Goal: Task Accomplishment & Management: Use online tool/utility

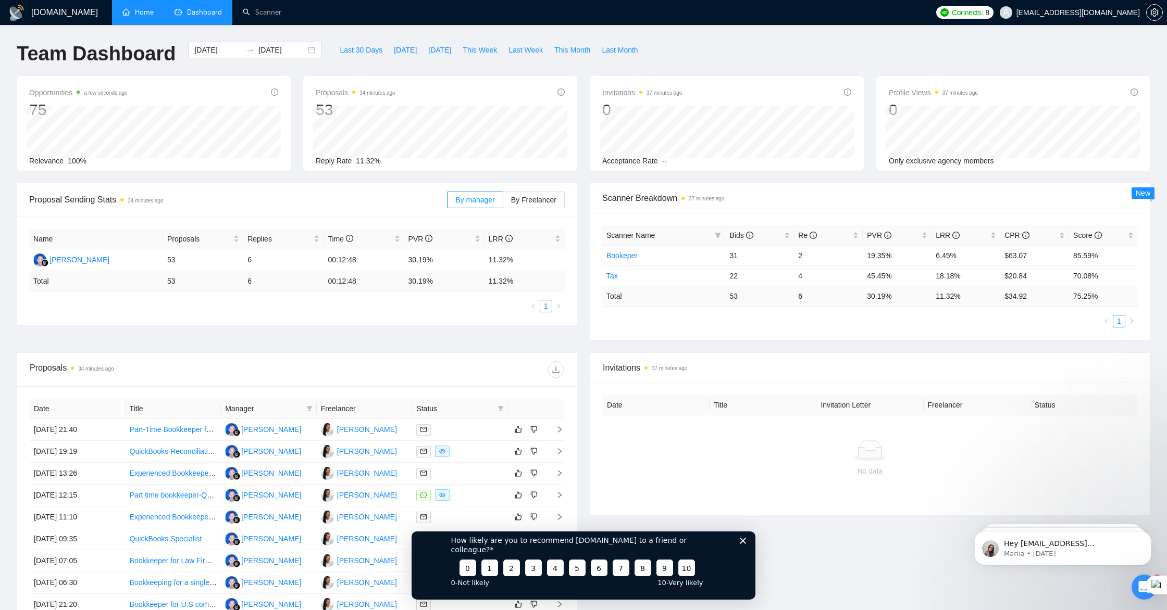
click at [138, 13] on link "Home" at bounding box center [137, 12] width 31 height 9
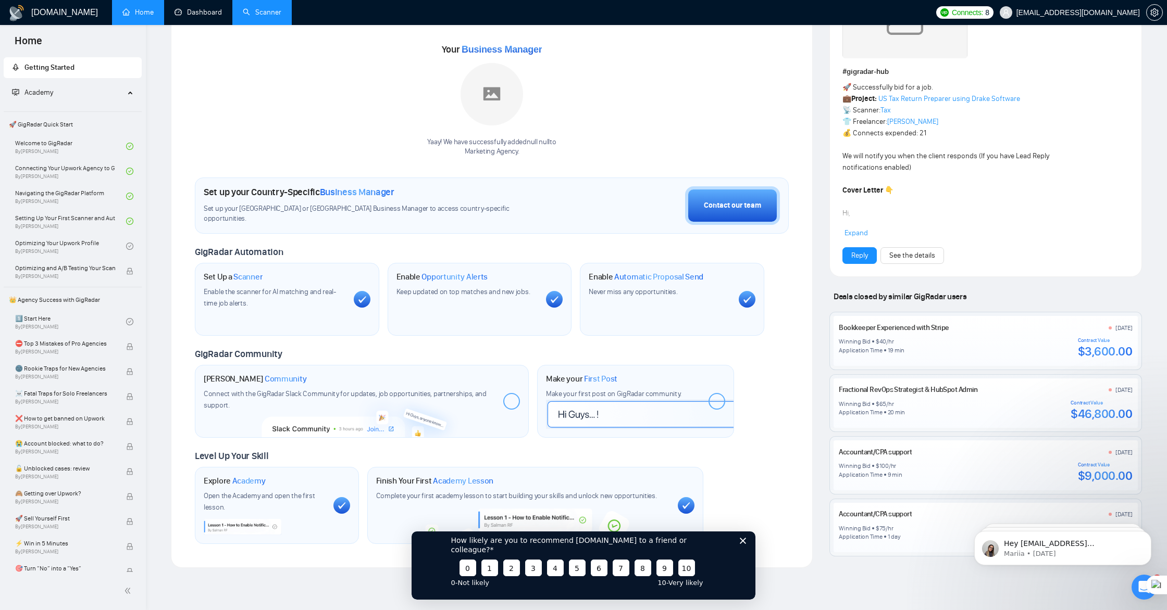
scroll to position [128, 0]
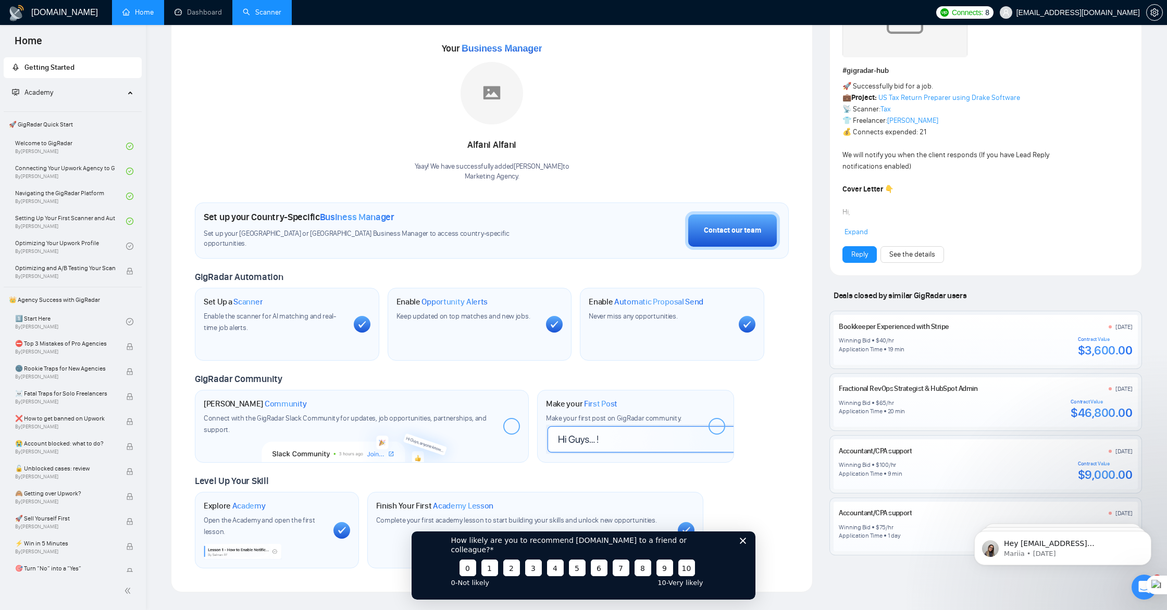
click at [263, 16] on link "Scanner" at bounding box center [262, 12] width 39 height 9
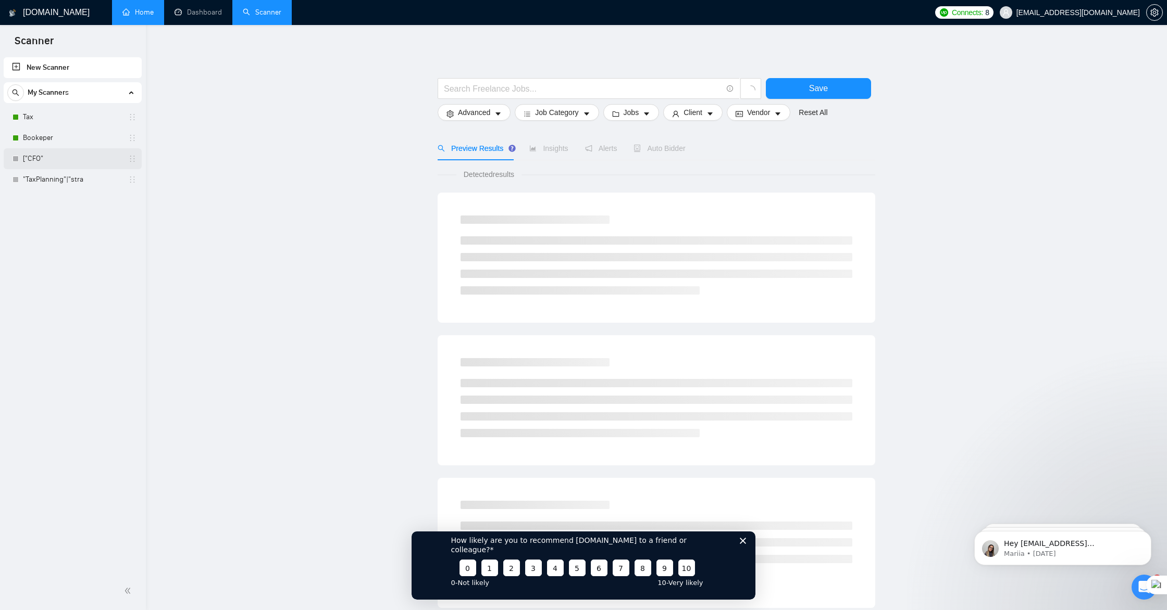
click at [29, 161] on link "["CFO"" at bounding box center [72, 158] width 99 height 21
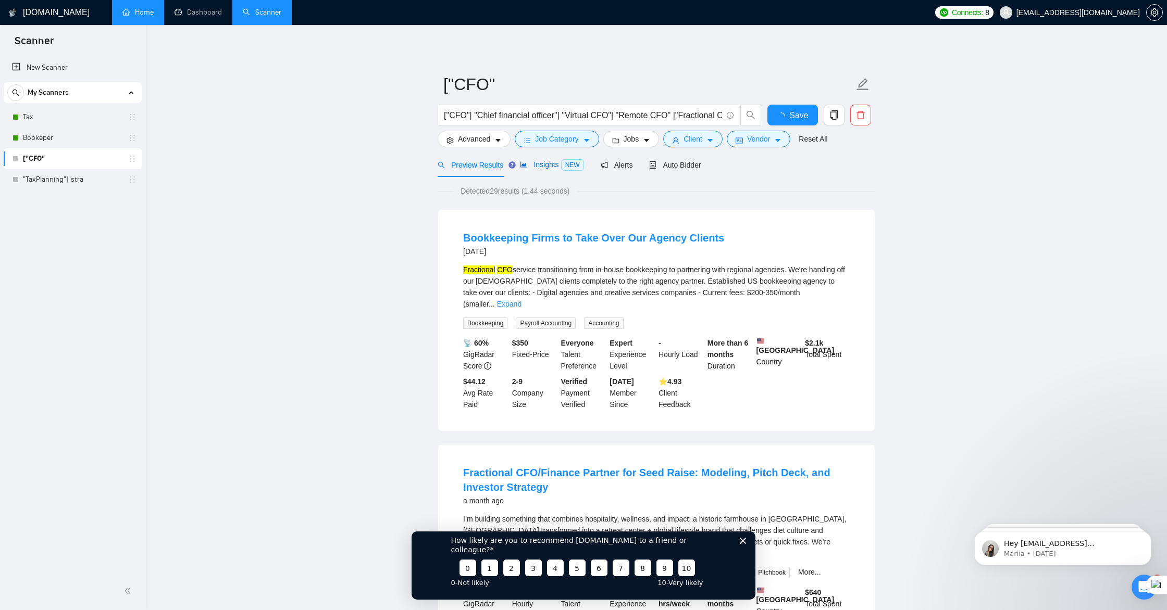
click at [560, 168] on span "Insights NEW" at bounding box center [552, 164] width 64 height 8
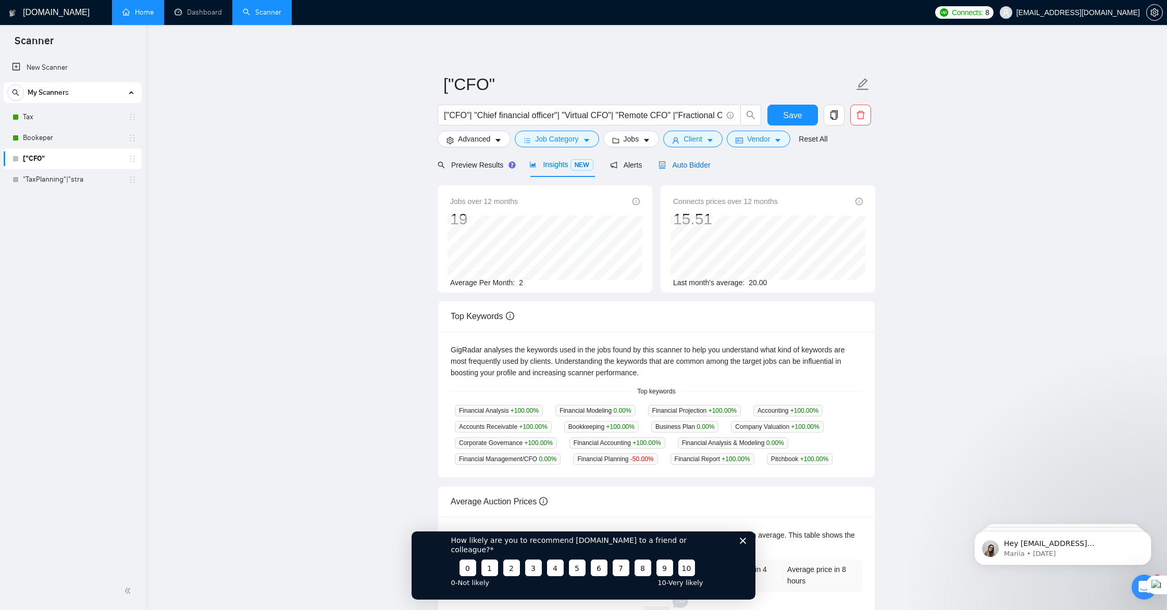
click at [688, 166] on span "Auto Bidder" at bounding box center [684, 165] width 52 height 8
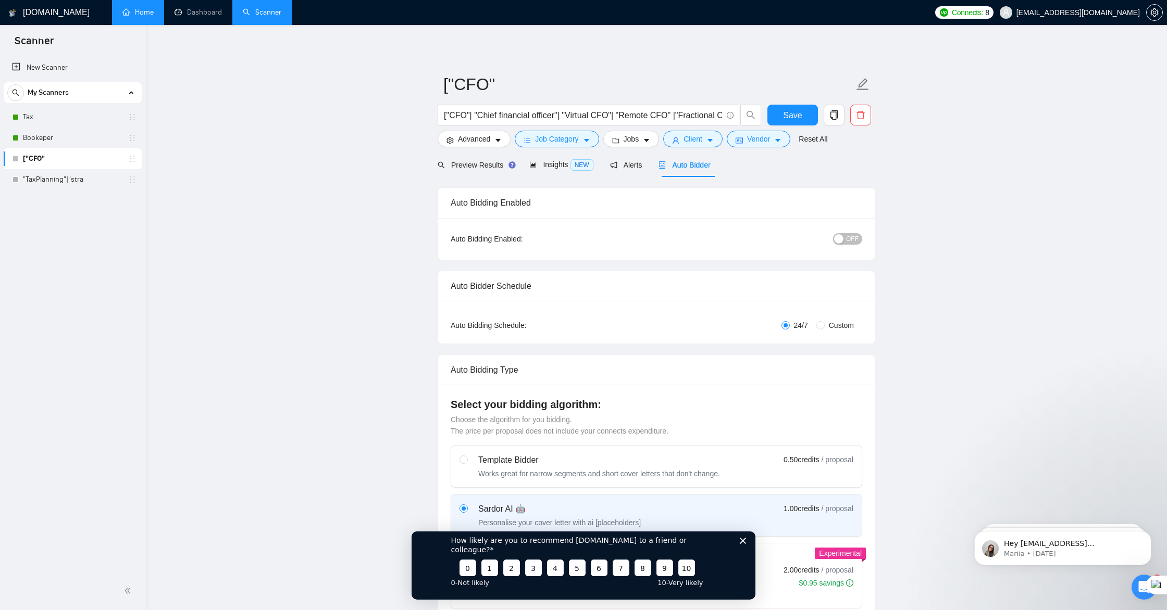
scroll to position [1, 0]
click at [836, 240] on div "button" at bounding box center [838, 237] width 9 height 9
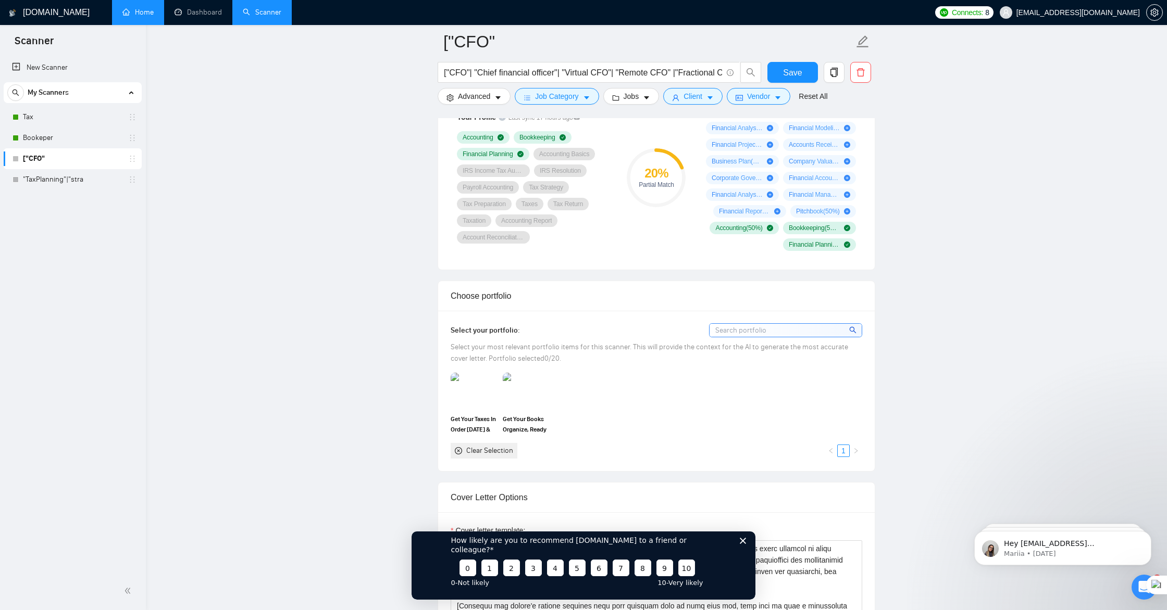
scroll to position [737, 0]
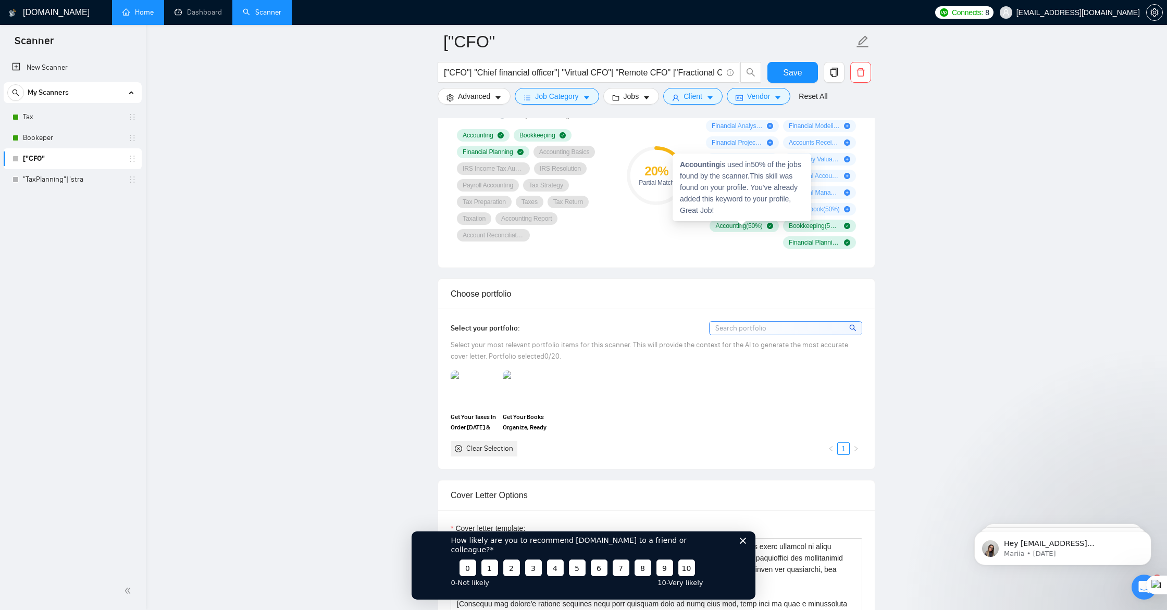
drag, startPoint x: 768, startPoint y: 258, endPoint x: 721, endPoint y: 233, distance: 53.4
click at [720, 231] on div "Your Profile Last sync 17 hours ago Accounting Bookkeeping Financial Planning A…" at bounding box center [656, 179] width 436 height 178
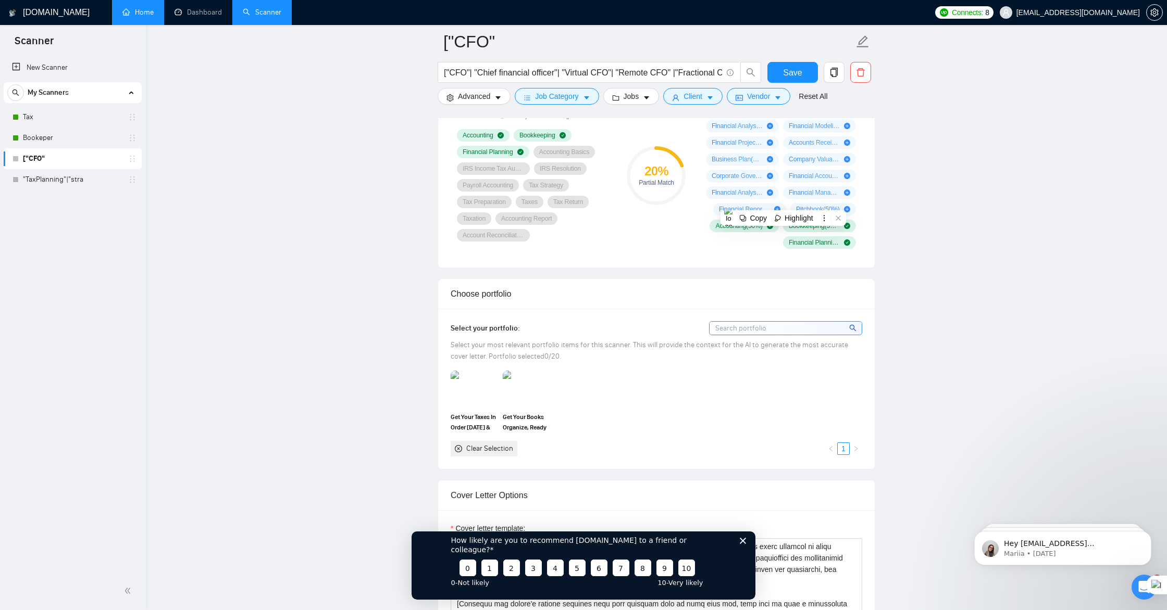
drag, startPoint x: 860, startPoint y: 254, endPoint x: 706, endPoint y: 274, distance: 155.5
click at [455, 138] on div "Your Profile Last sync 17 hours ago Accounting Bookkeeping Financial Planning A…" at bounding box center [534, 175] width 167 height 145
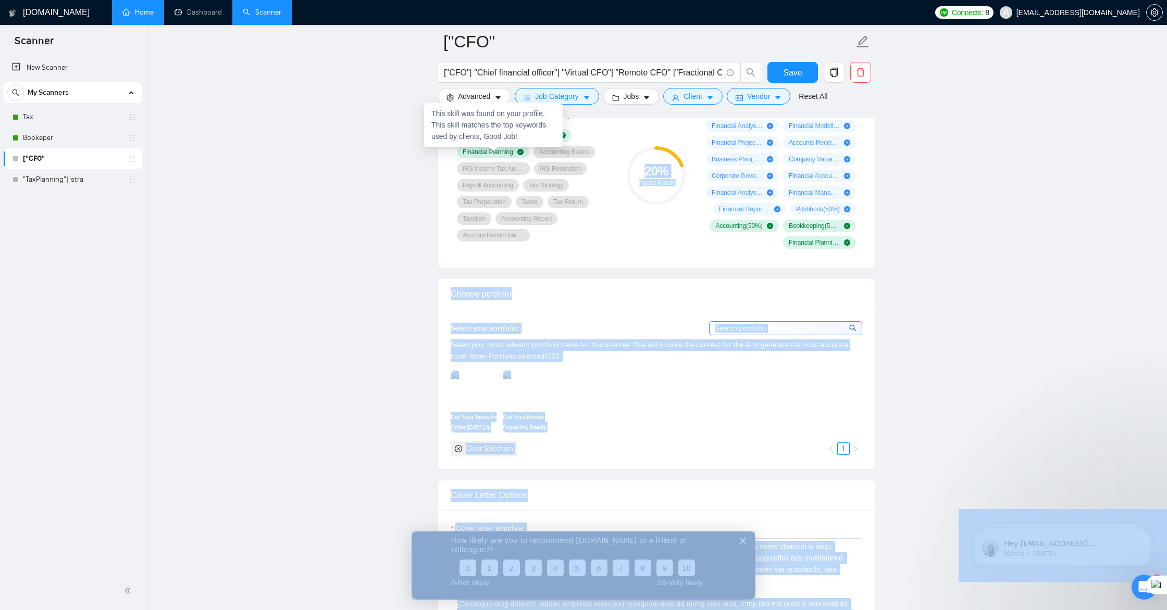
drag, startPoint x: 454, startPoint y: 130, endPoint x: 536, endPoint y: 159, distance: 87.8
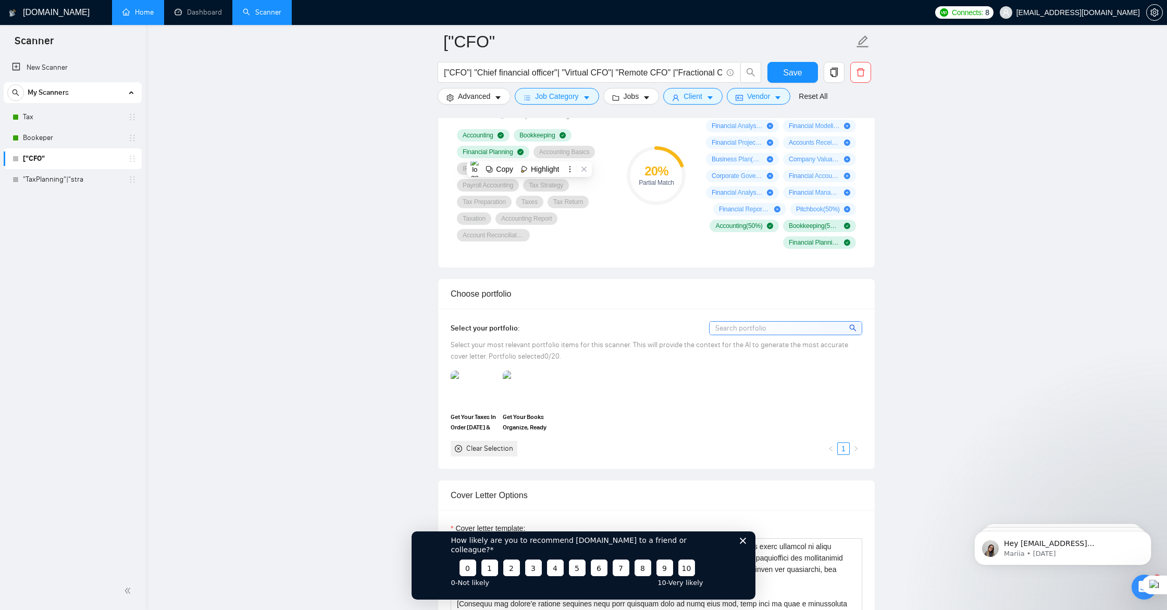
drag, startPoint x: 652, startPoint y: 238, endPoint x: 642, endPoint y: 235, distance: 9.6
click at [652, 238] on div "20 % Partial Match" at bounding box center [656, 175] width 70 height 159
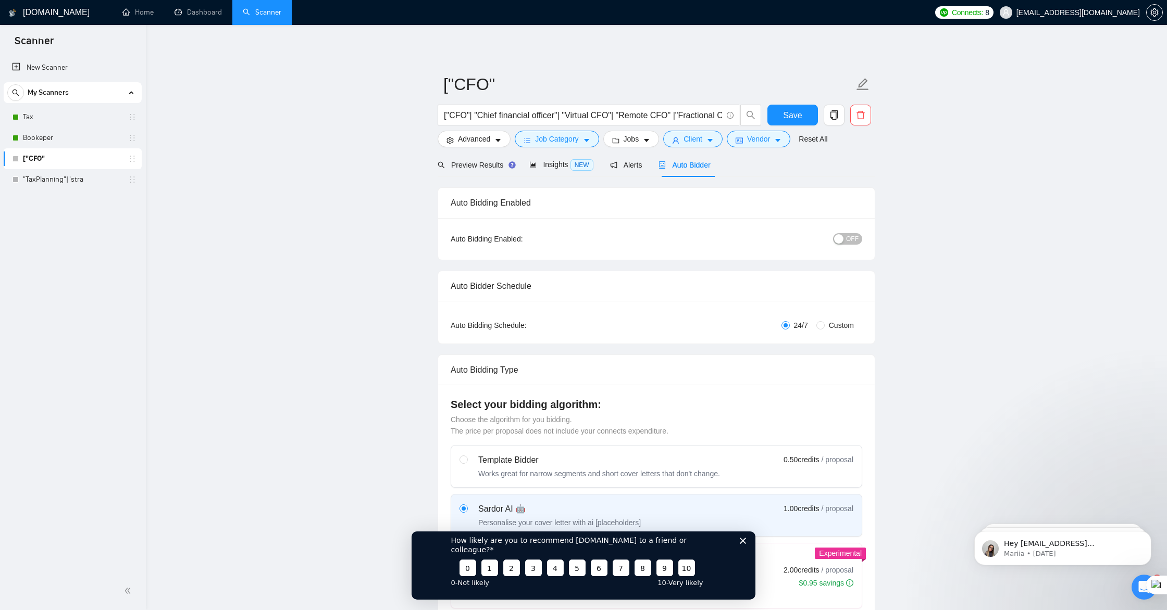
scroll to position [2, 0]
click at [839, 234] on div "button" at bounding box center [838, 237] width 9 height 9
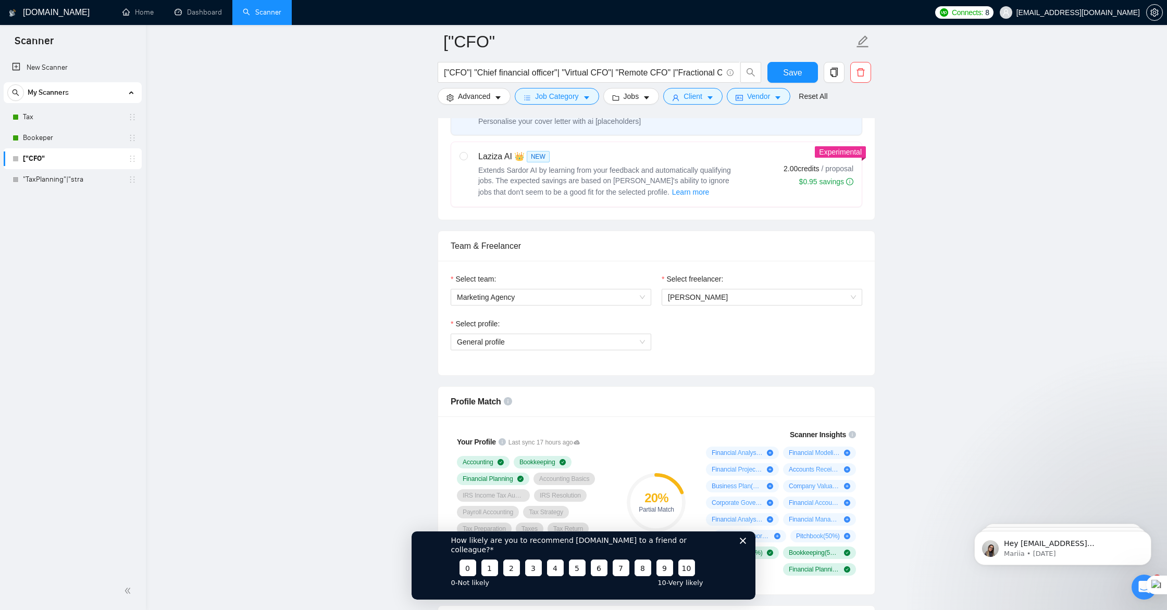
scroll to position [412, 0]
click at [623, 337] on span "General profile" at bounding box center [551, 340] width 188 height 16
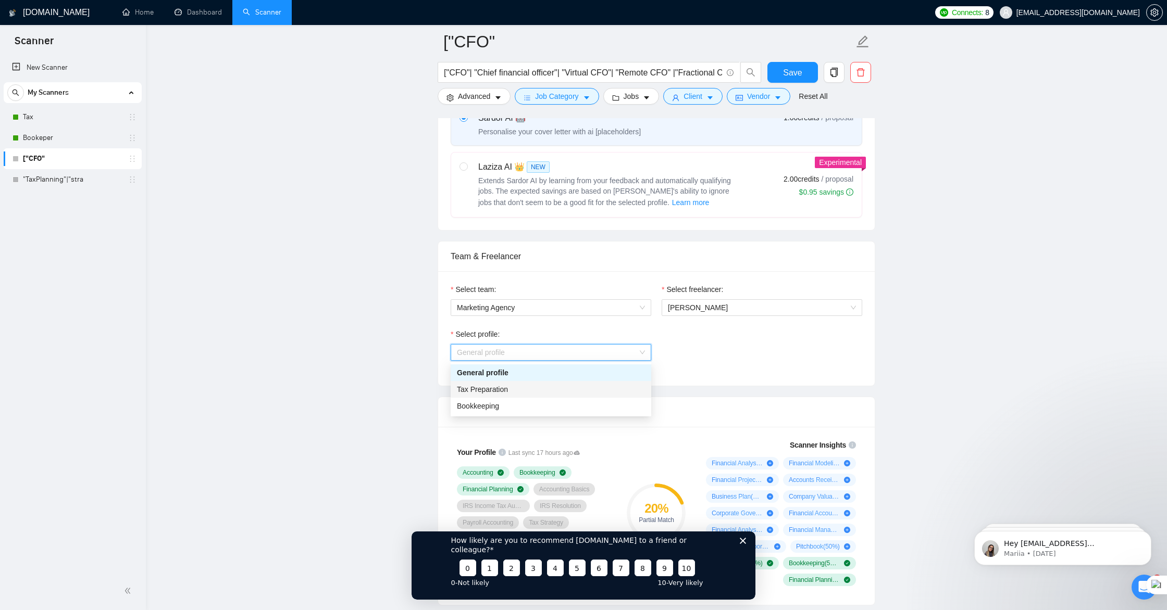
scroll to position [403, 0]
